Goal: Information Seeking & Learning: Check status

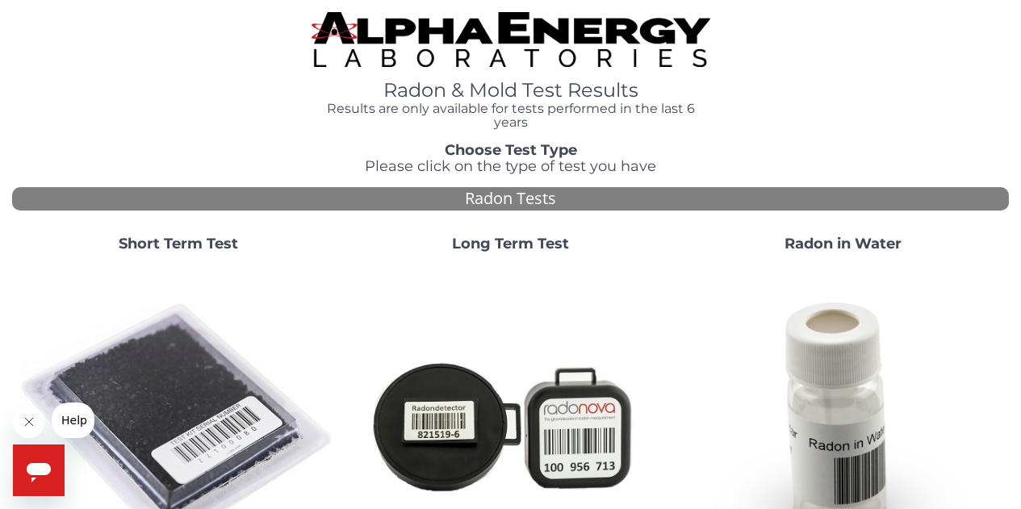
click at [190, 245] on strong "Short Term Test" at bounding box center [178, 244] width 119 height 18
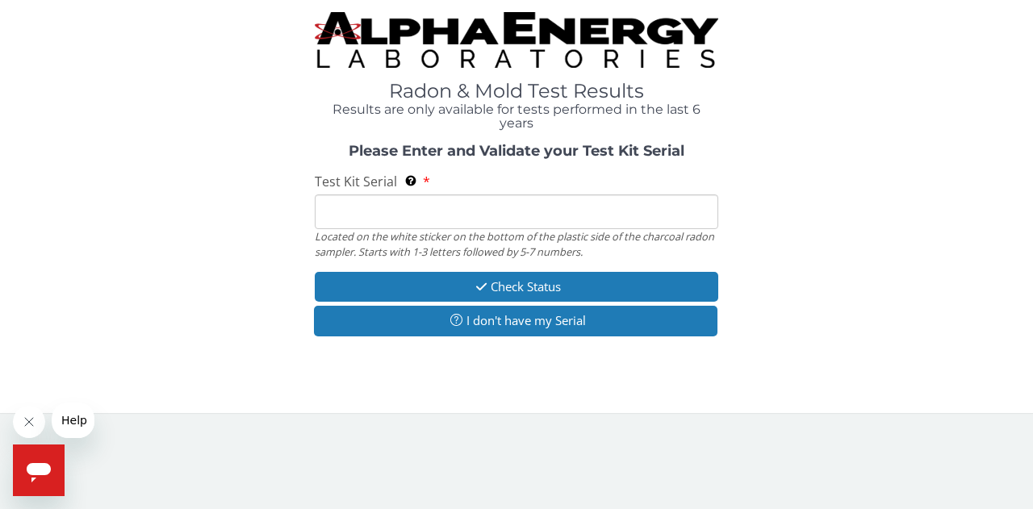
click at [382, 215] on input "Test Kit Serial Located on the white sticker on the bottom of the plastic side …" at bounding box center [516, 211] width 403 height 35
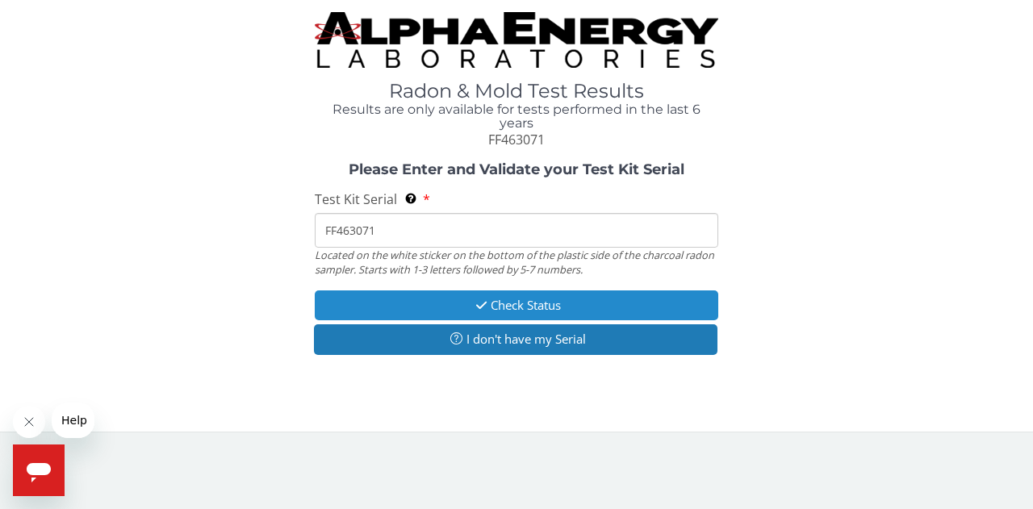
click at [528, 301] on button "Check Status" at bounding box center [516, 305] width 403 height 30
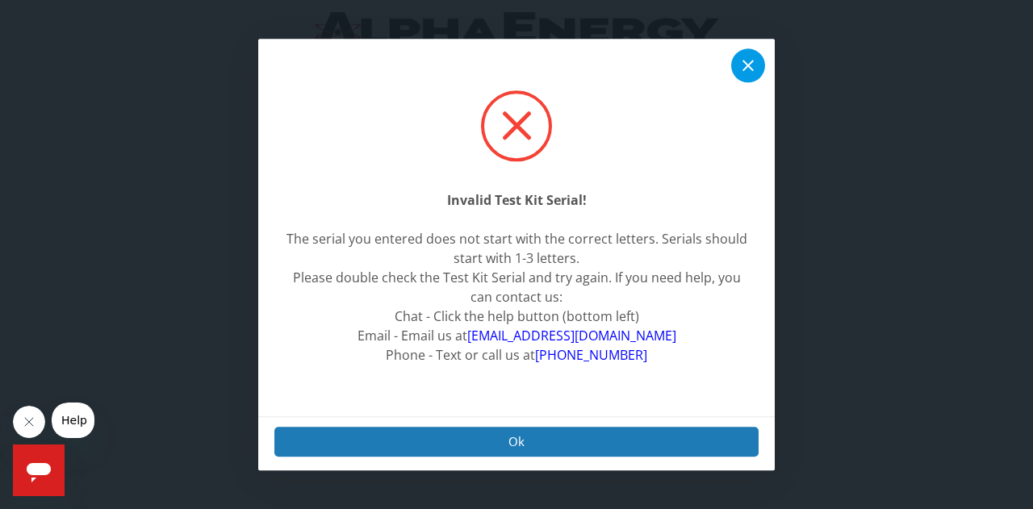
click at [750, 66] on icon at bounding box center [747, 65] width 19 height 19
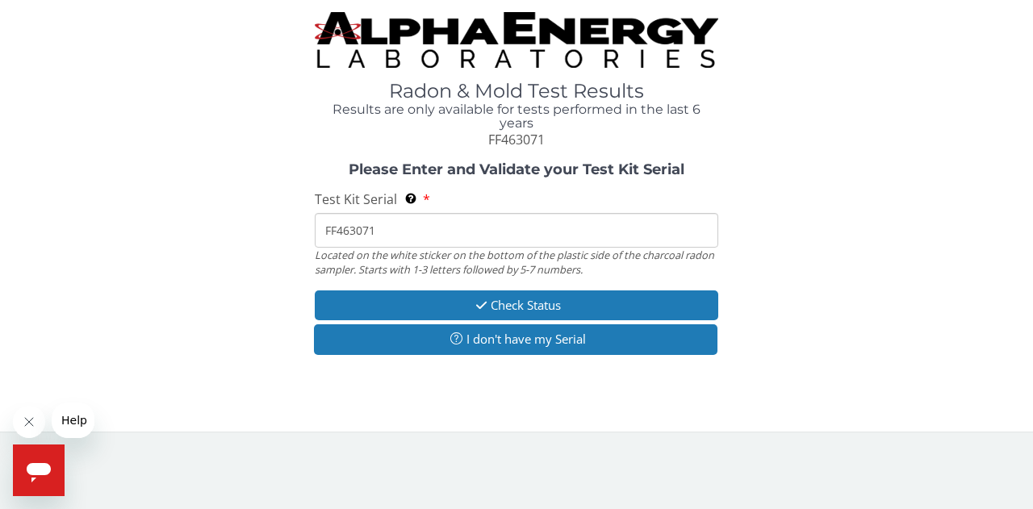
click at [324, 230] on input "FF463071" at bounding box center [516, 230] width 403 height 35
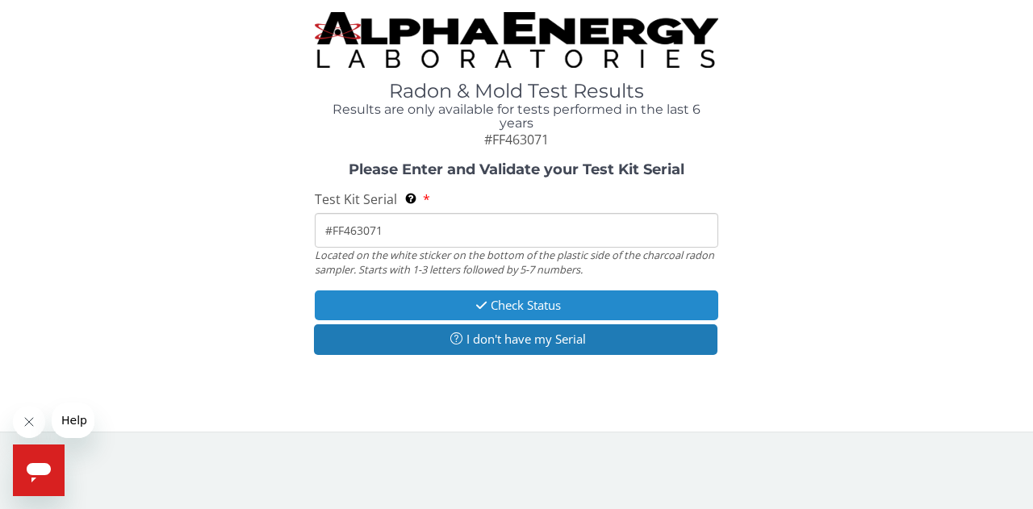
type input "#FF463071"
click at [538, 298] on button "Check Status" at bounding box center [516, 305] width 403 height 30
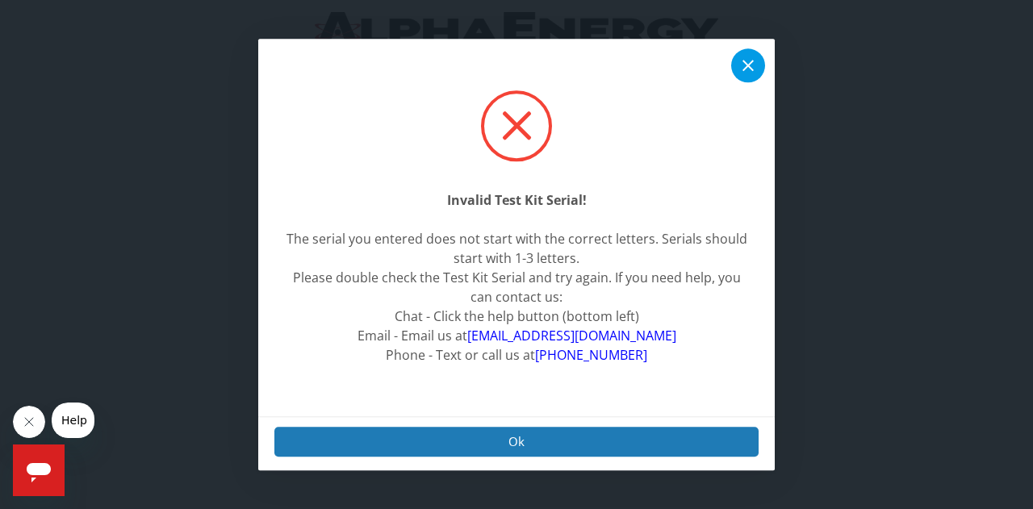
click at [750, 60] on icon at bounding box center [747, 65] width 19 height 19
